Goal: Task Accomplishment & Management: Use online tool/utility

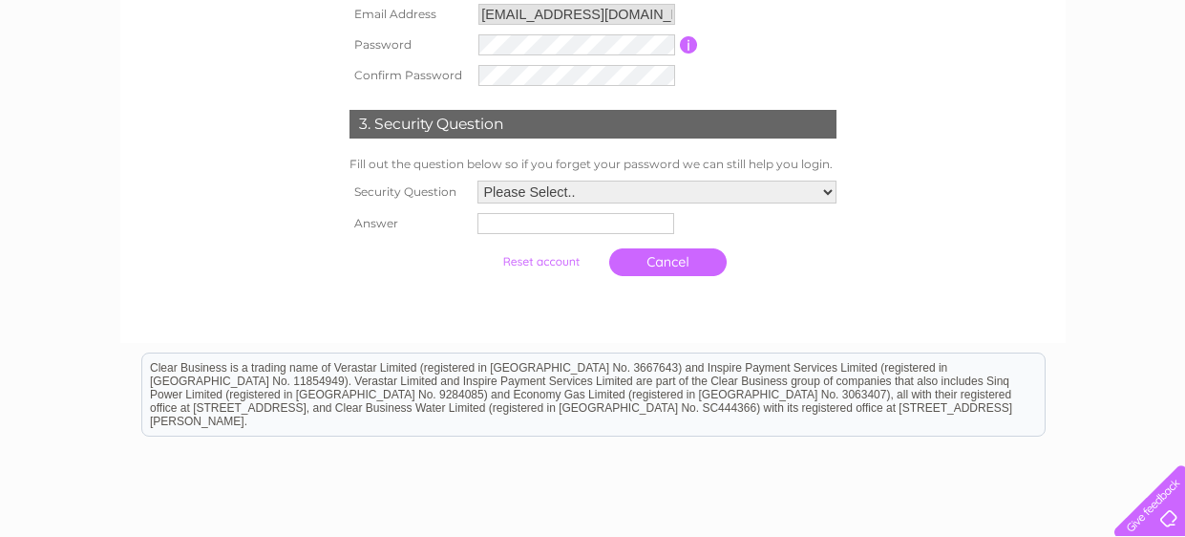
scroll to position [513, 0]
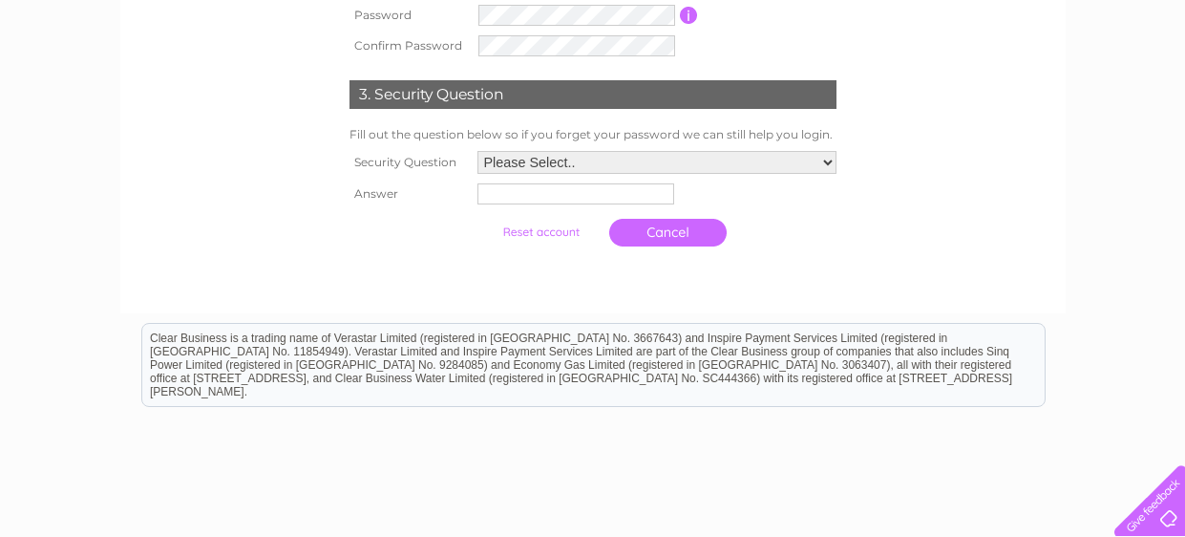
click at [679, 231] on link "Cancel" at bounding box center [667, 233] width 117 height 28
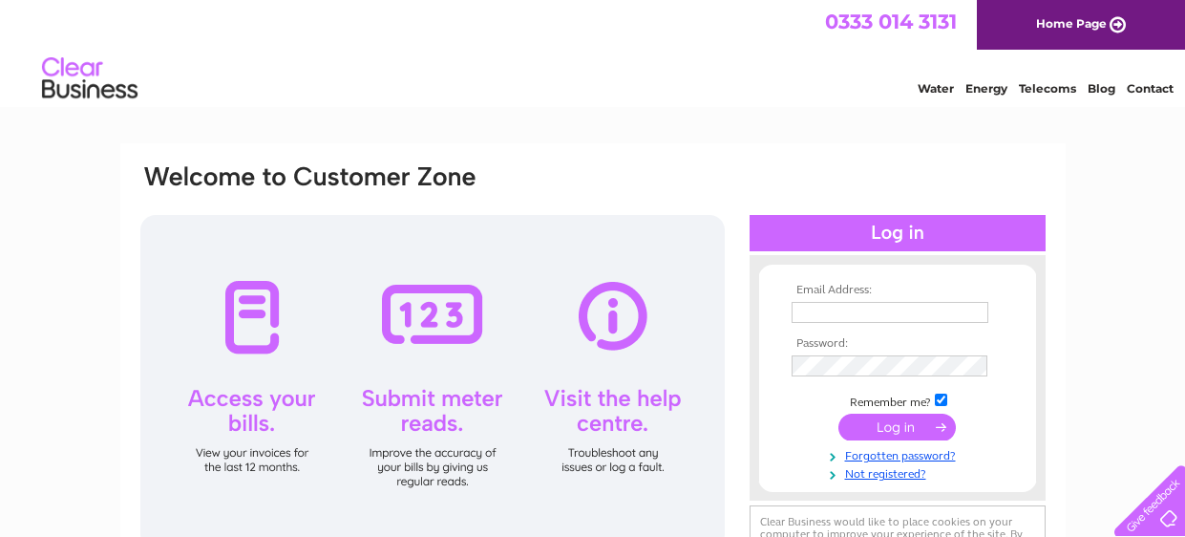
type input "performancephysioandpilates@gmail.com"
click at [923, 427] on input "submit" at bounding box center [897, 427] width 117 height 27
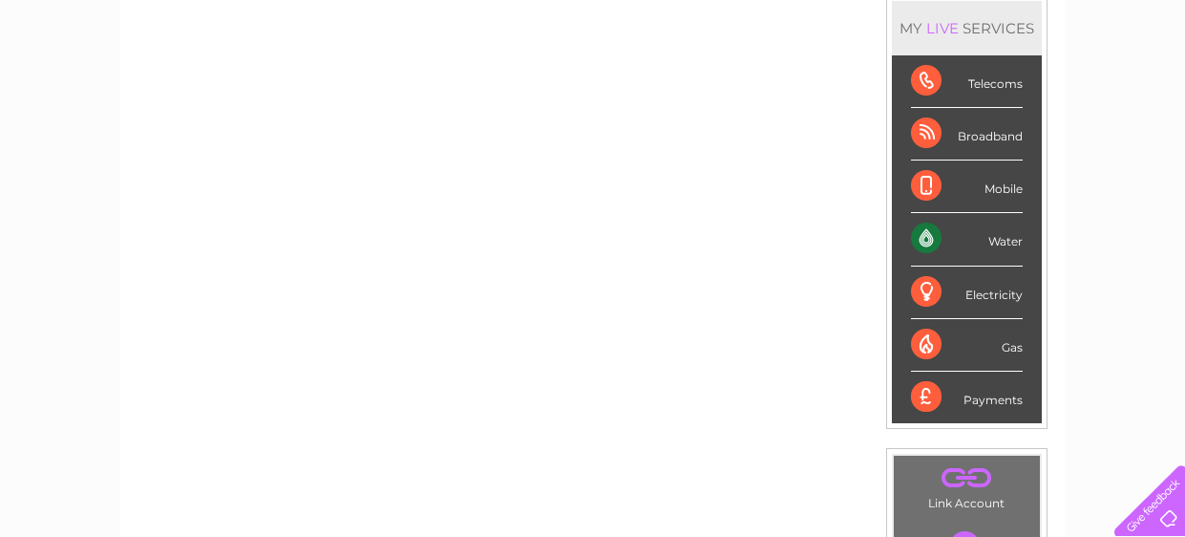
scroll to position [14, 0]
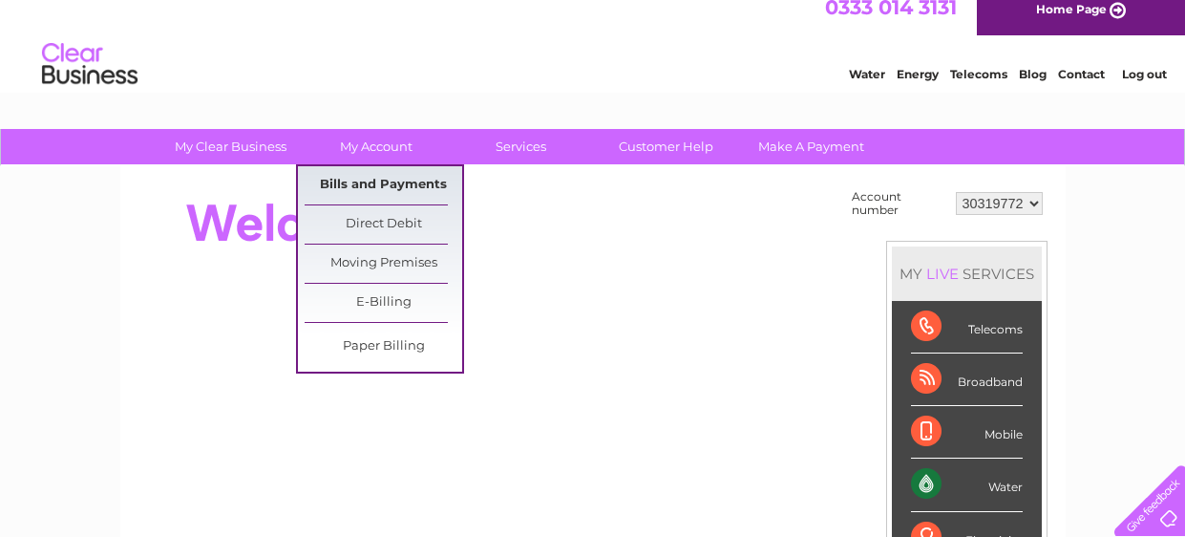
click at [376, 177] on link "Bills and Payments" at bounding box center [384, 185] width 158 height 38
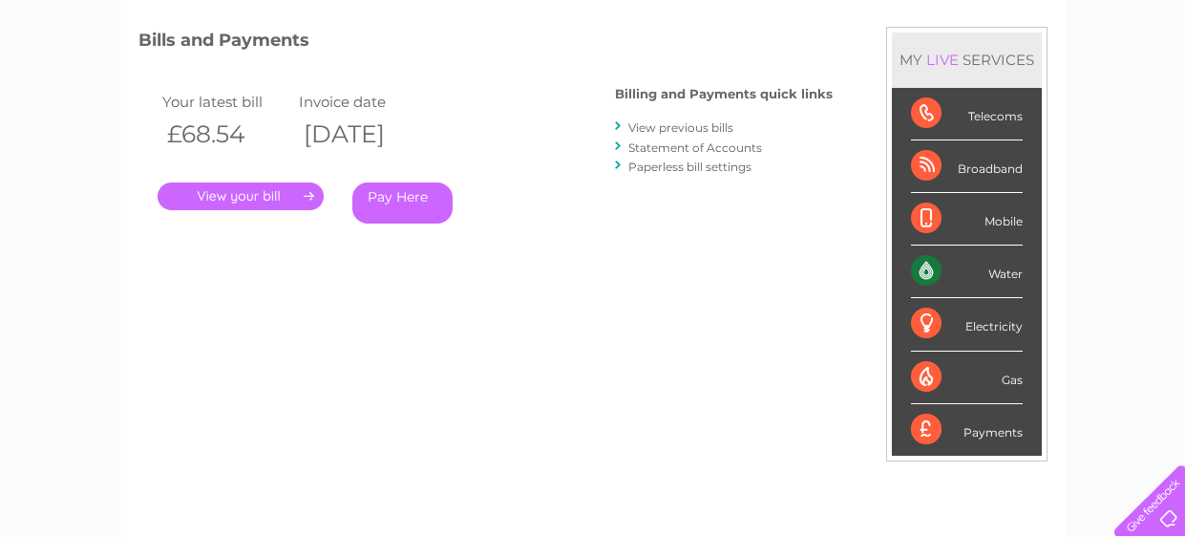
scroll to position [274, 0]
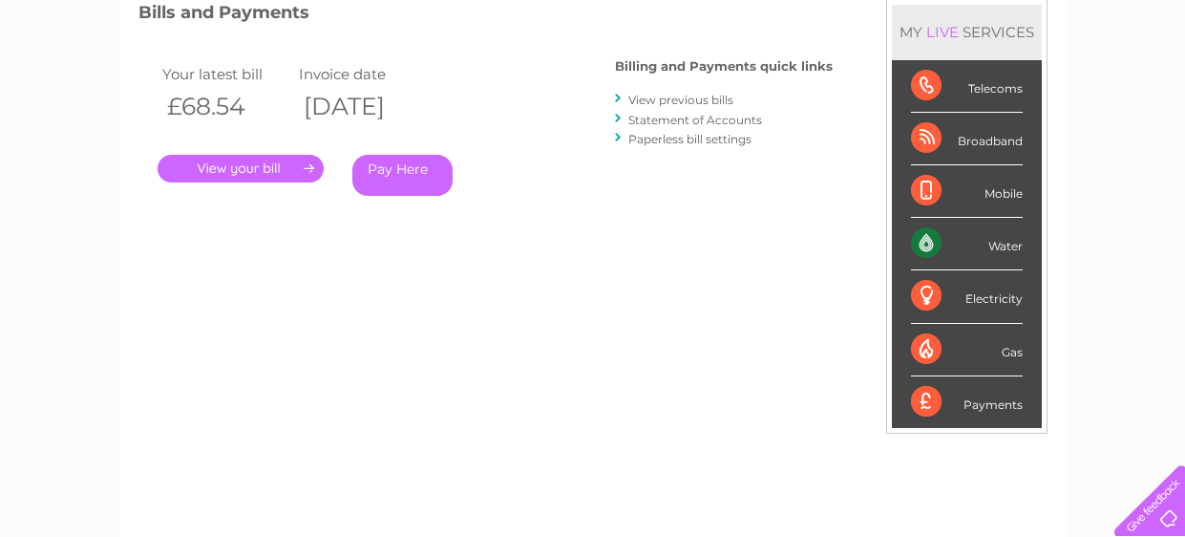
click at [688, 96] on link "View previous bills" at bounding box center [680, 100] width 105 height 14
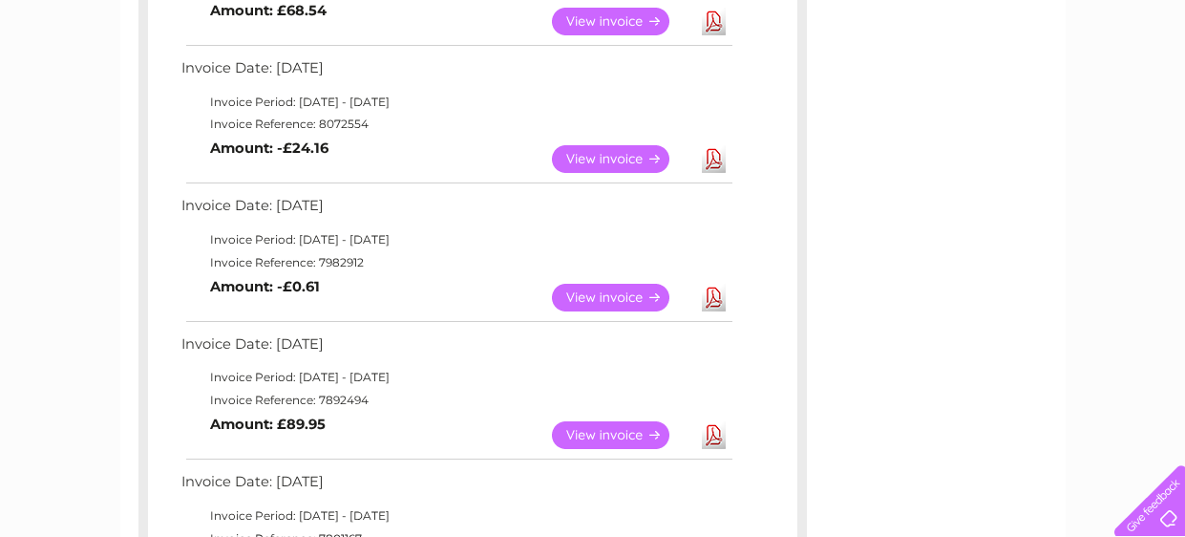
scroll to position [443, 0]
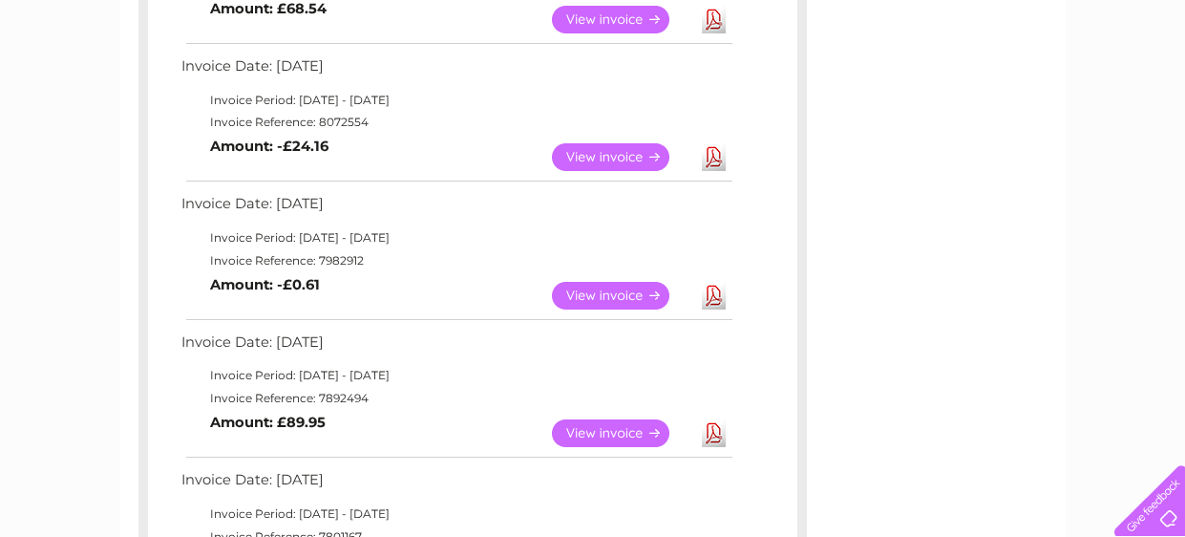
click at [586, 156] on link "View" at bounding box center [622, 157] width 140 height 28
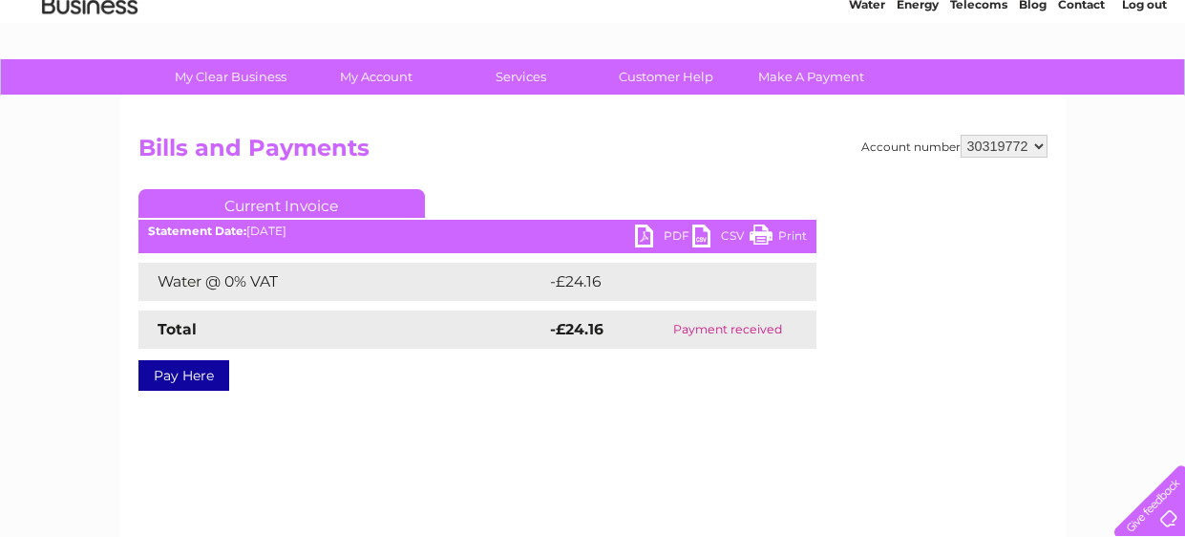
scroll to position [72, 0]
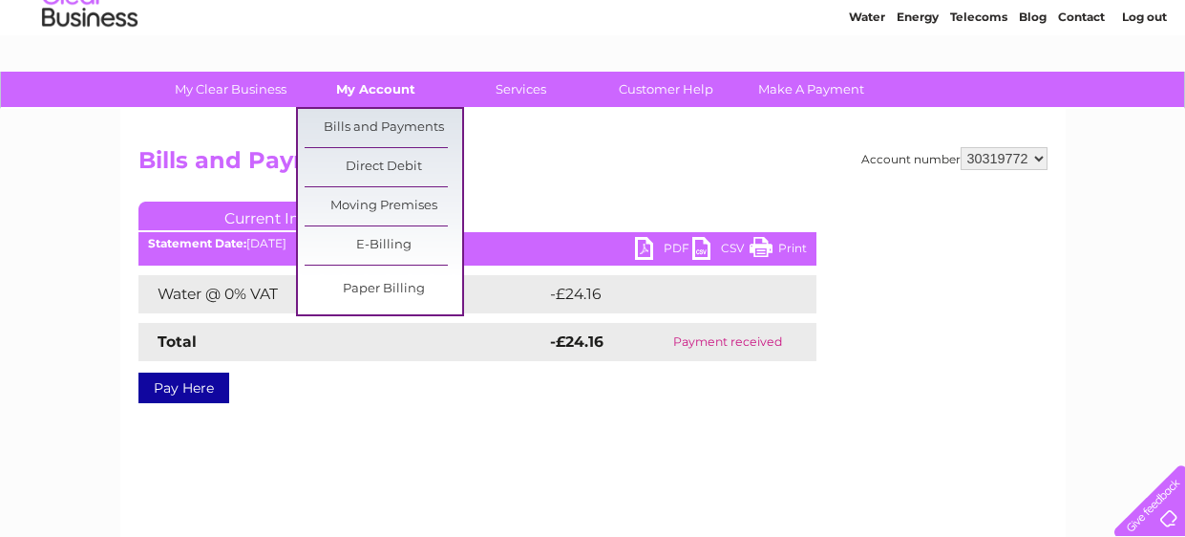
click at [394, 95] on link "My Account" at bounding box center [376, 89] width 158 height 35
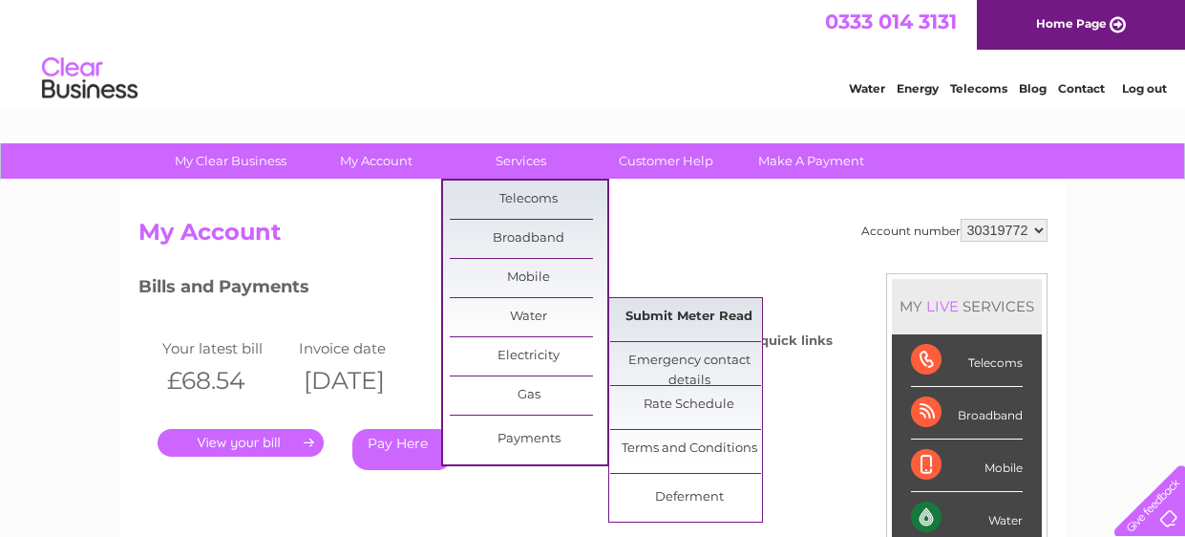
click at [672, 319] on link "Submit Meter Read" at bounding box center [689, 317] width 158 height 38
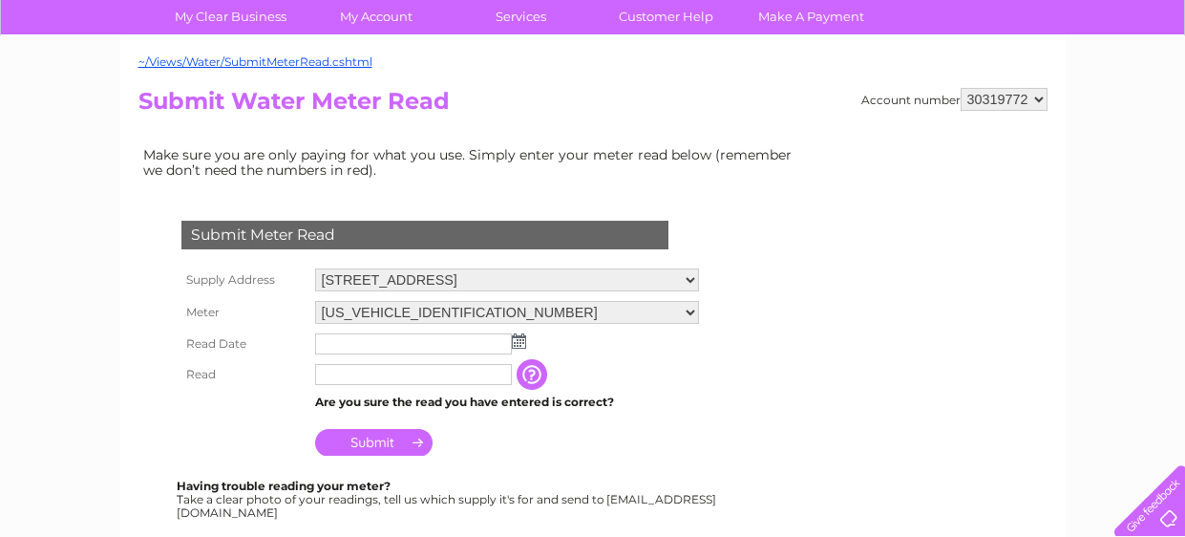
scroll to position [200, 0]
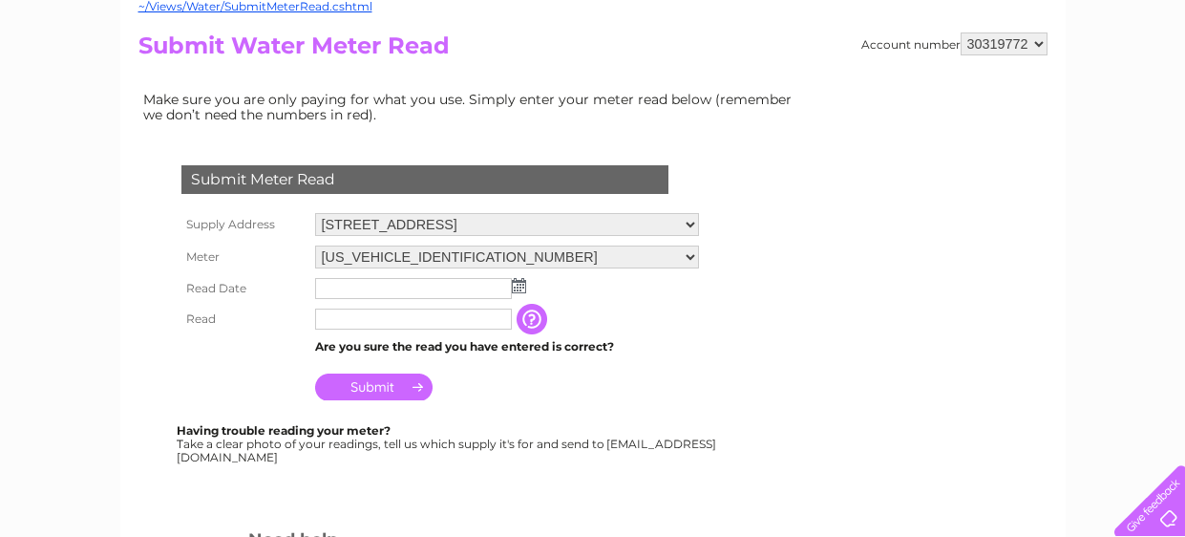
click at [421, 285] on input "text" at bounding box center [413, 288] width 197 height 21
click at [524, 288] on img at bounding box center [521, 286] width 14 height 15
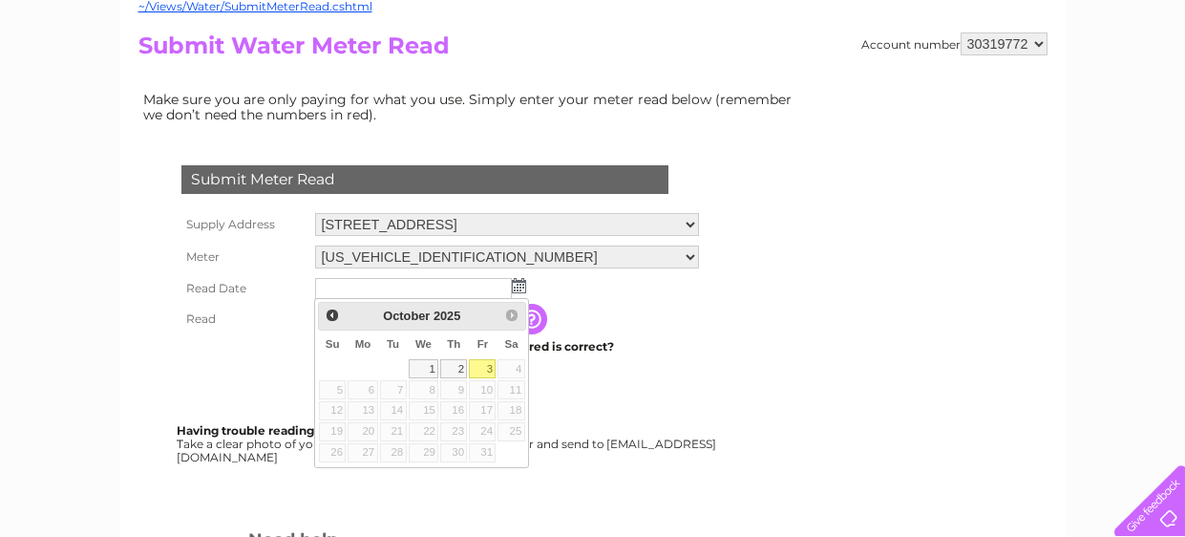
click at [479, 369] on link "3" at bounding box center [482, 368] width 27 height 19
type input "[DATE]"
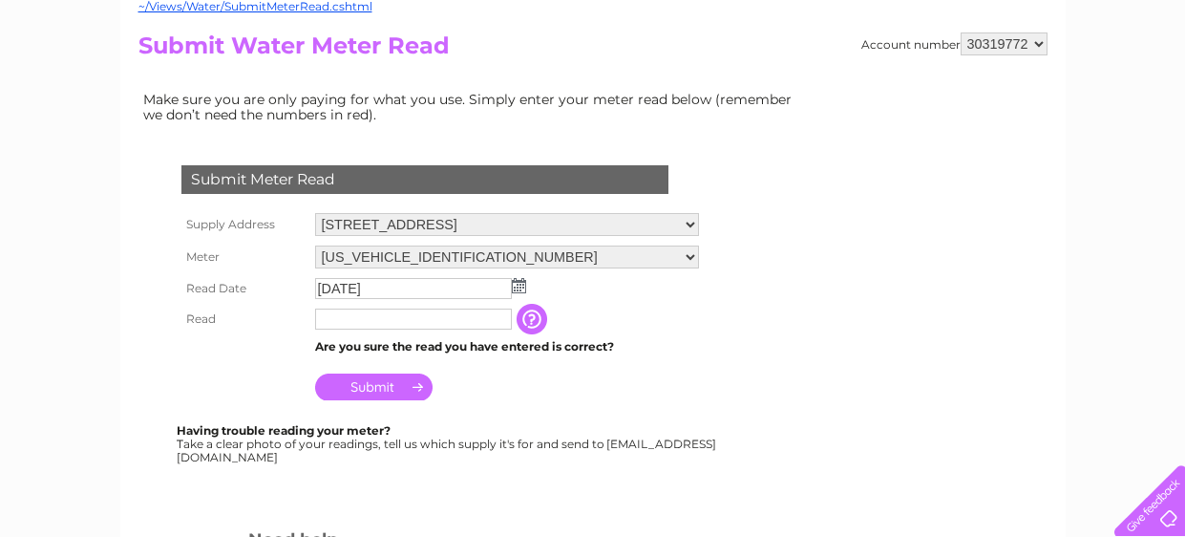
click at [374, 324] on input "text" at bounding box center [413, 319] width 197 height 21
click at [324, 377] on input "Submit" at bounding box center [373, 386] width 117 height 27
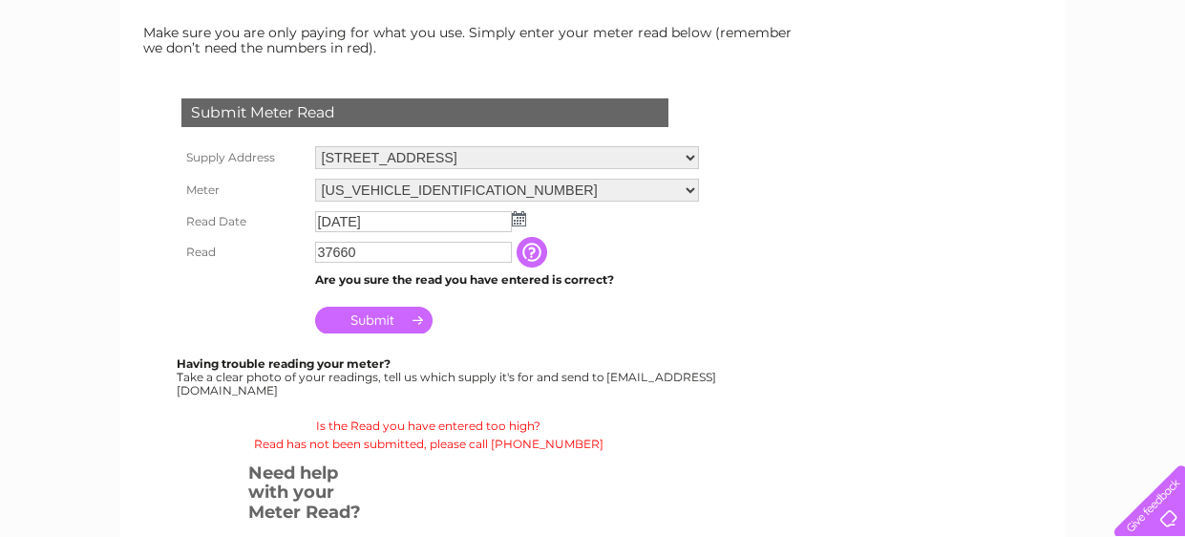
scroll to position [291, 0]
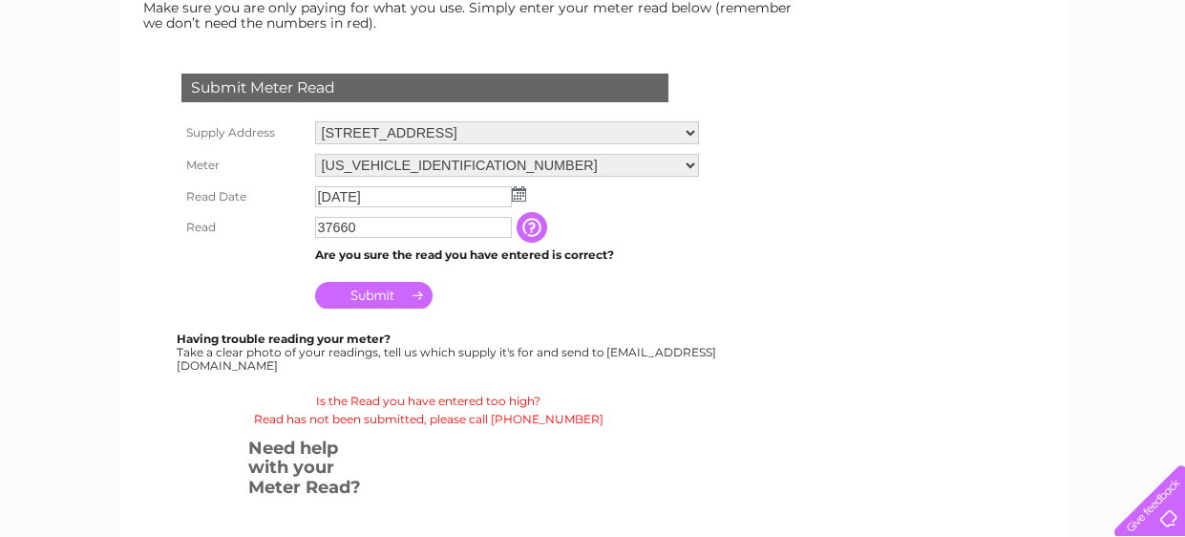
click at [535, 231] on input "button" at bounding box center [534, 227] width 34 height 31
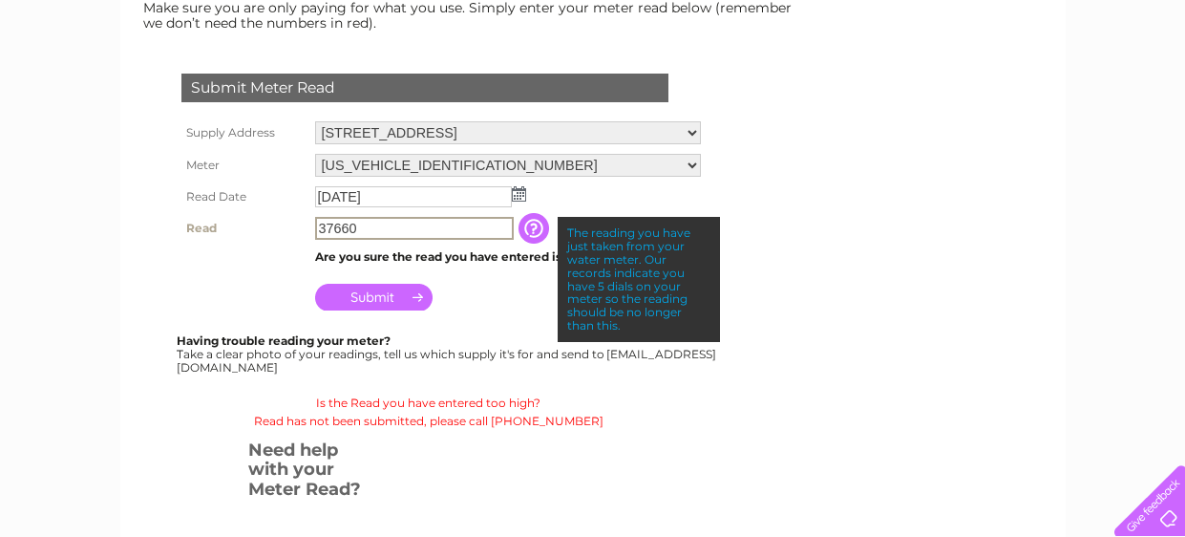
click at [361, 224] on input "37660" at bounding box center [414, 228] width 199 height 23
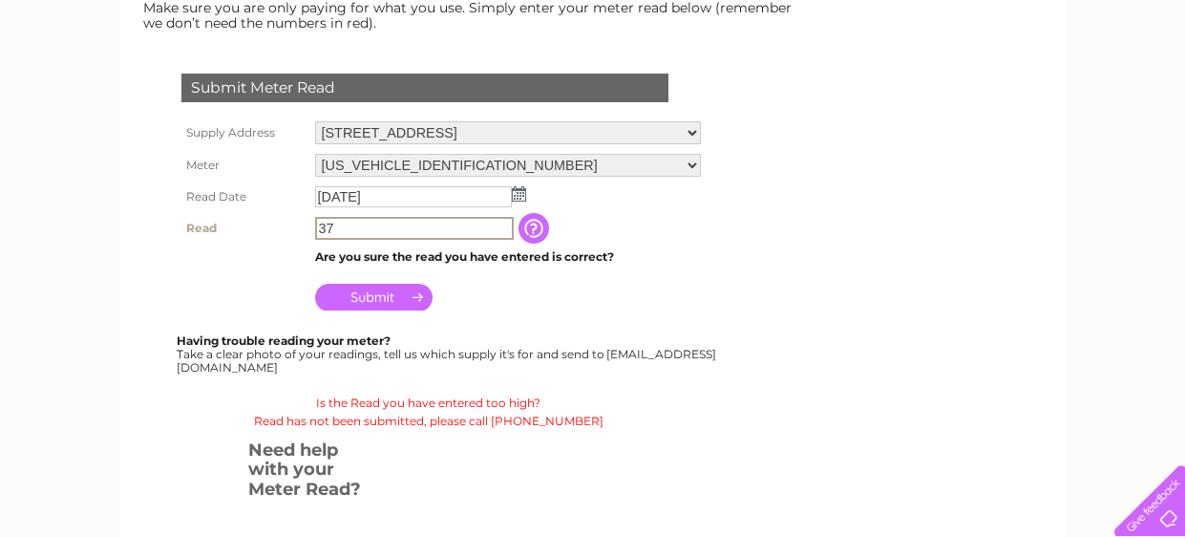
type input "3"
type input "0"
click at [367, 302] on input "Submit" at bounding box center [373, 295] width 117 height 27
click at [505, 229] on input "37660" at bounding box center [414, 228] width 199 height 23
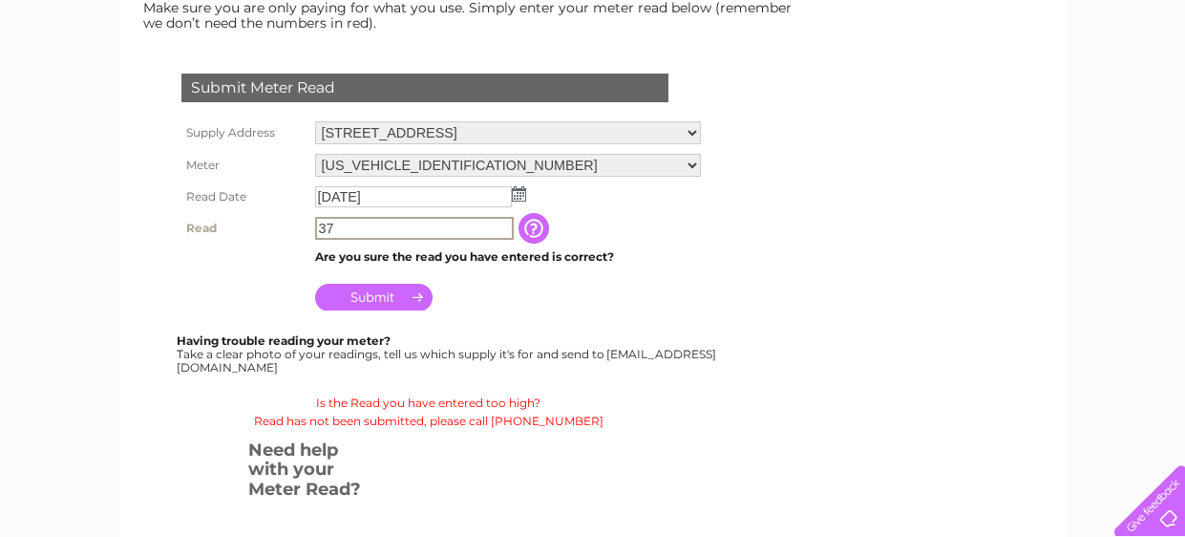
type input "3"
type input "37660"
click at [379, 293] on input "Submit" at bounding box center [373, 295] width 117 height 27
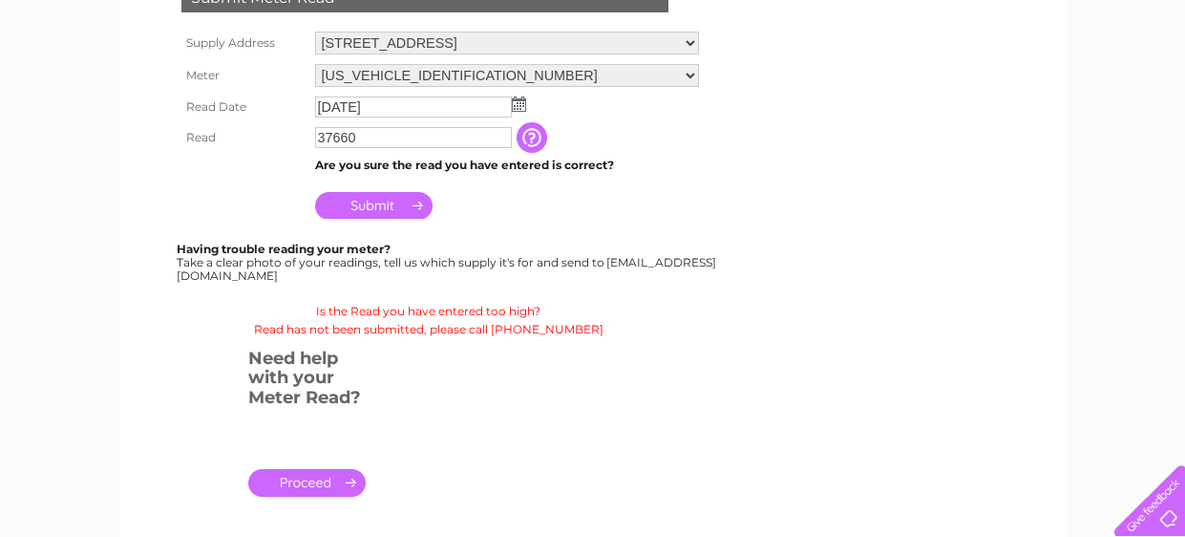
scroll to position [341, 0]
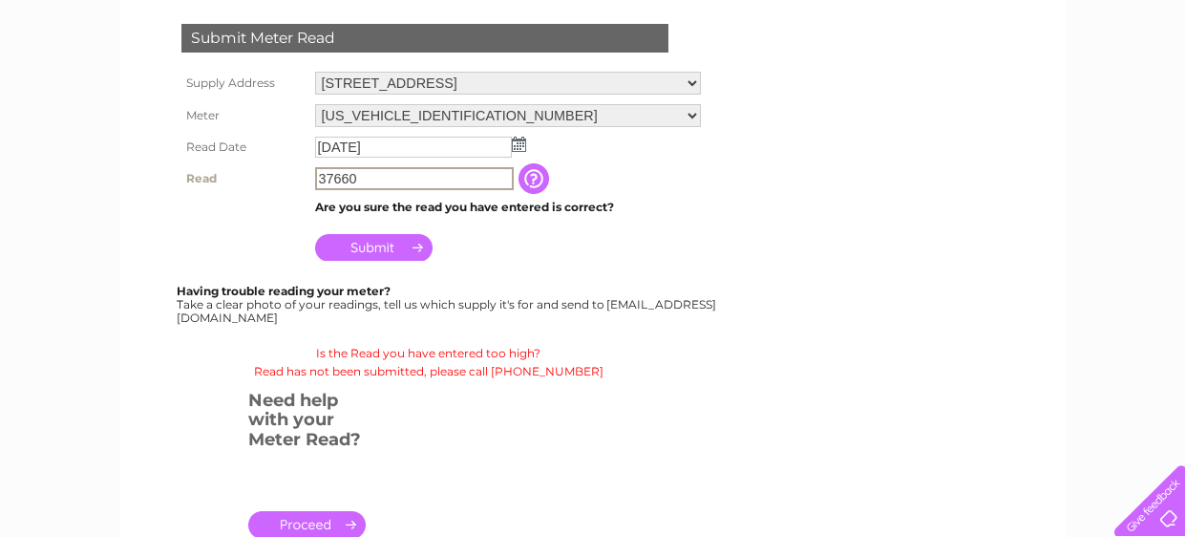
drag, startPoint x: 364, startPoint y: 173, endPoint x: 287, endPoint y: 176, distance: 77.4
click at [287, 176] on tr "Read 37660 The reading you have just taken from your water meter. Our records i…" at bounding box center [441, 178] width 529 height 32
